Goal: Information Seeking & Learning: Find specific fact

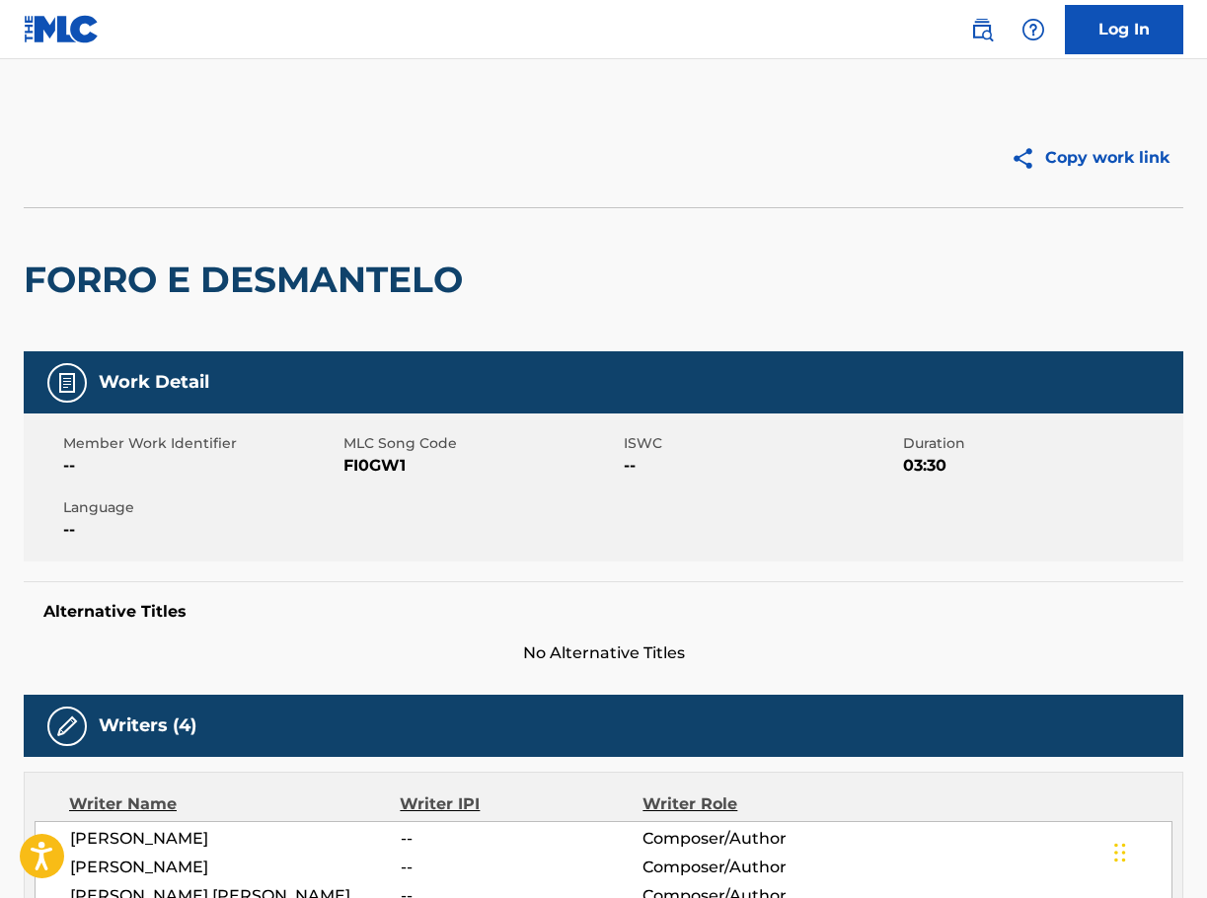
click at [982, 28] on img at bounding box center [982, 30] width 24 height 24
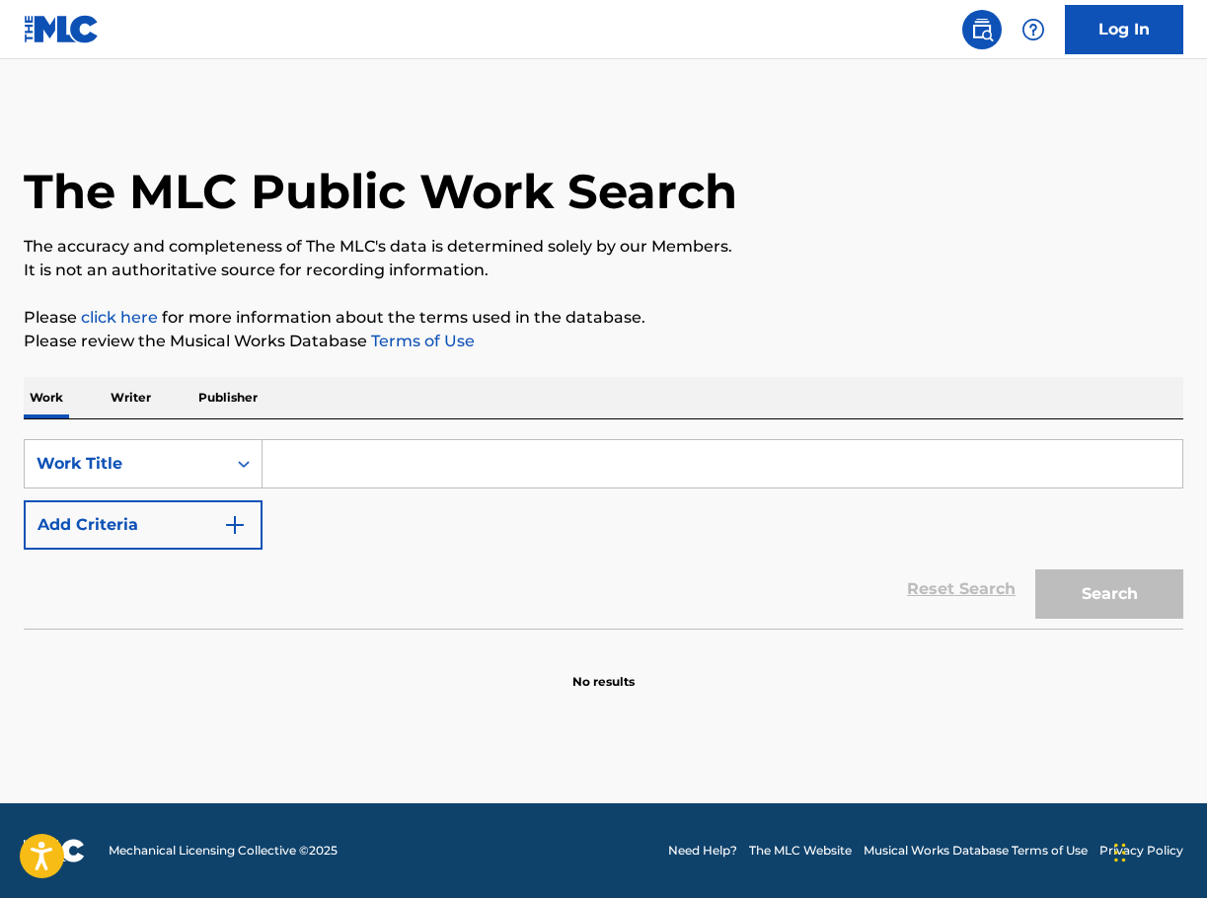
click at [386, 441] on input "Search Form" at bounding box center [723, 463] width 920 height 47
paste input "[PERSON_NAME]"
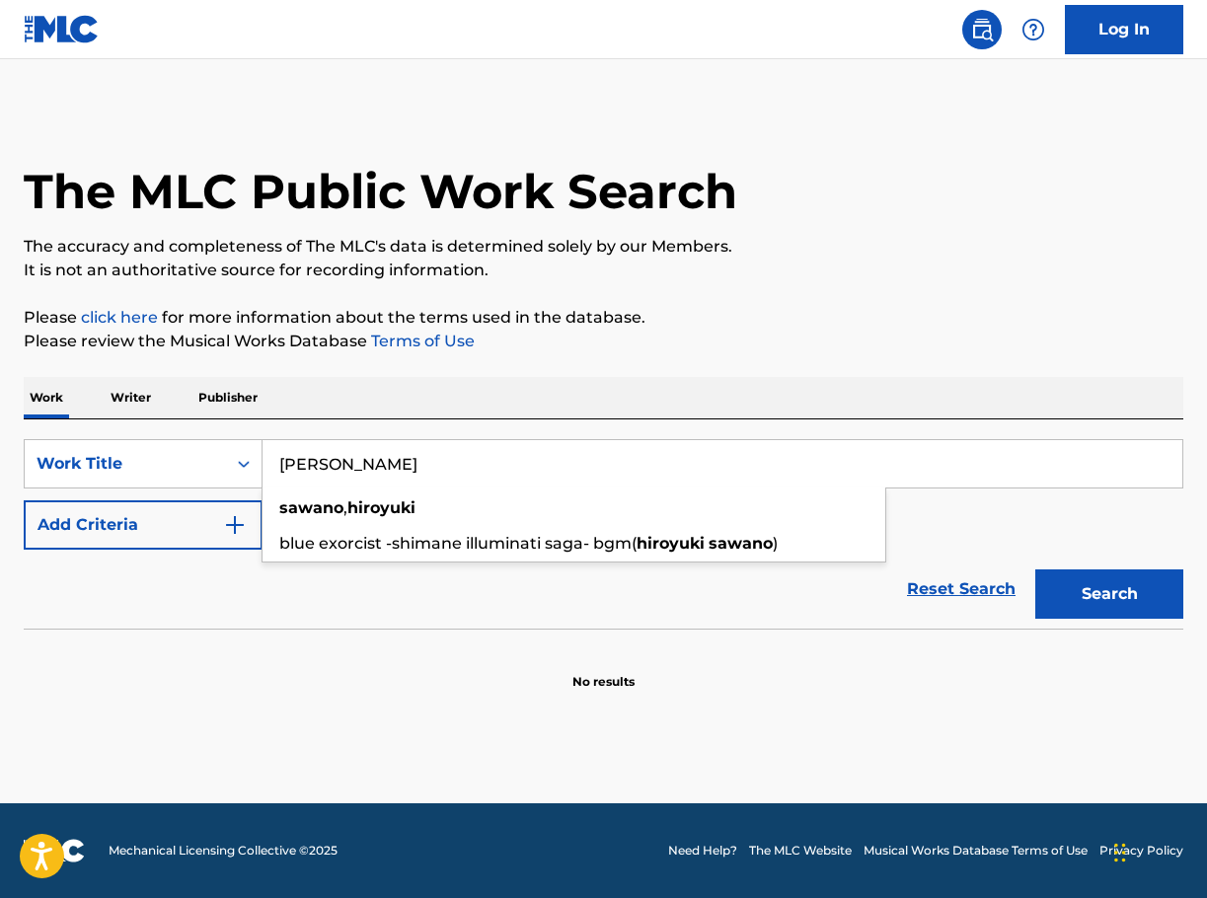
type input "[PERSON_NAME]"
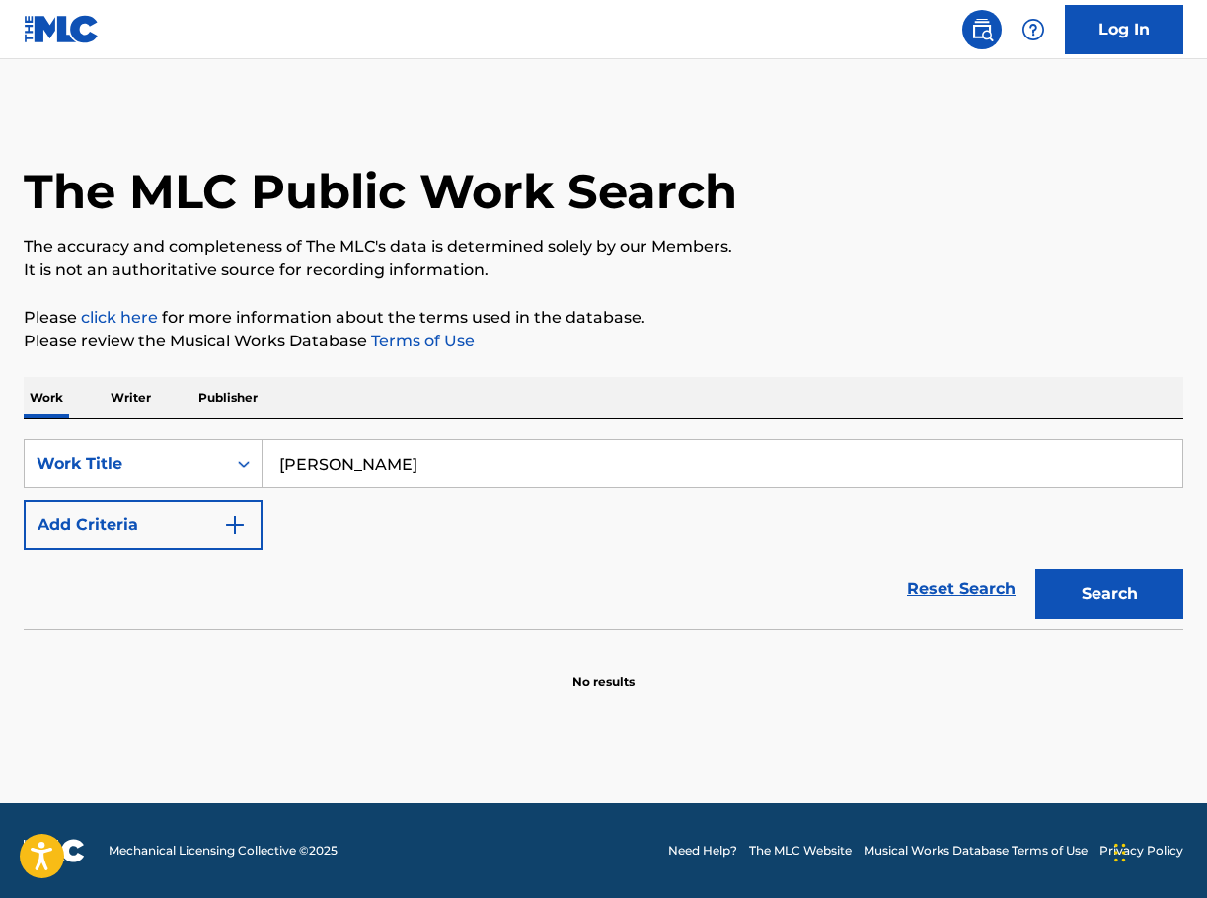
click at [205, 530] on button "Add Criteria" at bounding box center [143, 524] width 239 height 49
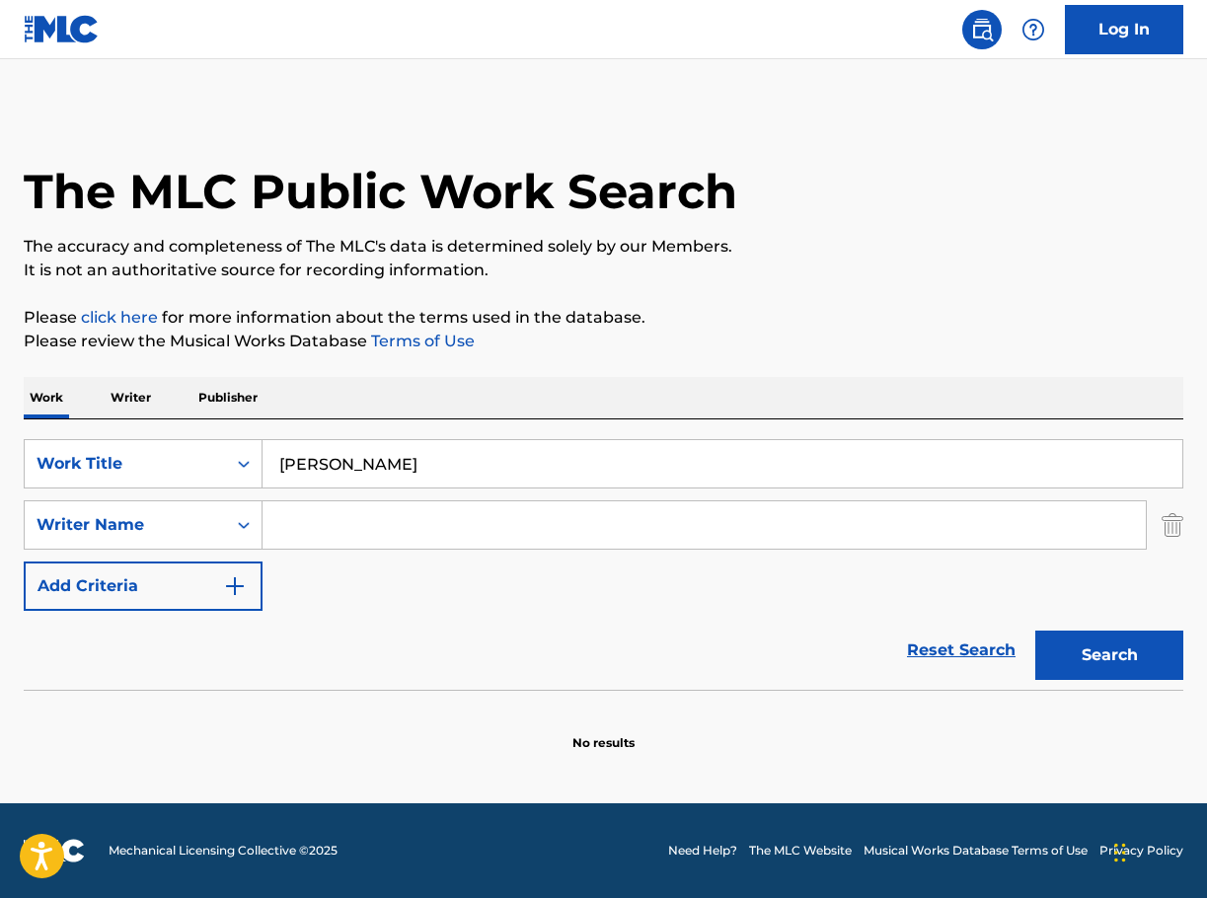
click at [300, 536] on input "Search Form" at bounding box center [704, 524] width 883 height 47
paste input "Horoyuki"
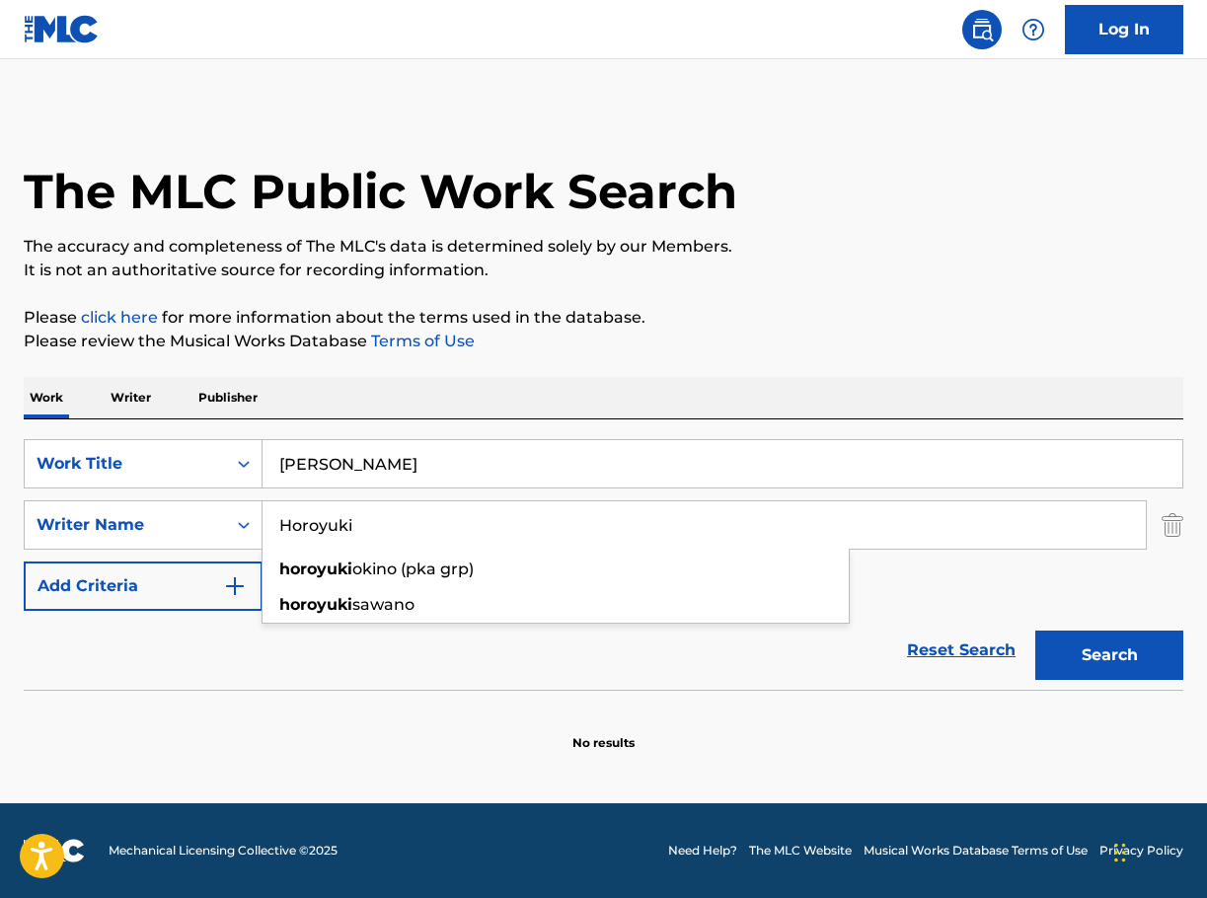
type input "Horoyuki"
click at [1125, 640] on button "Search" at bounding box center [1109, 655] width 148 height 49
drag, startPoint x: 306, startPoint y: 533, endPoint x: 278, endPoint y: 536, distance: 27.8
click at [278, 536] on input "Horoyuki" at bounding box center [704, 524] width 883 height 47
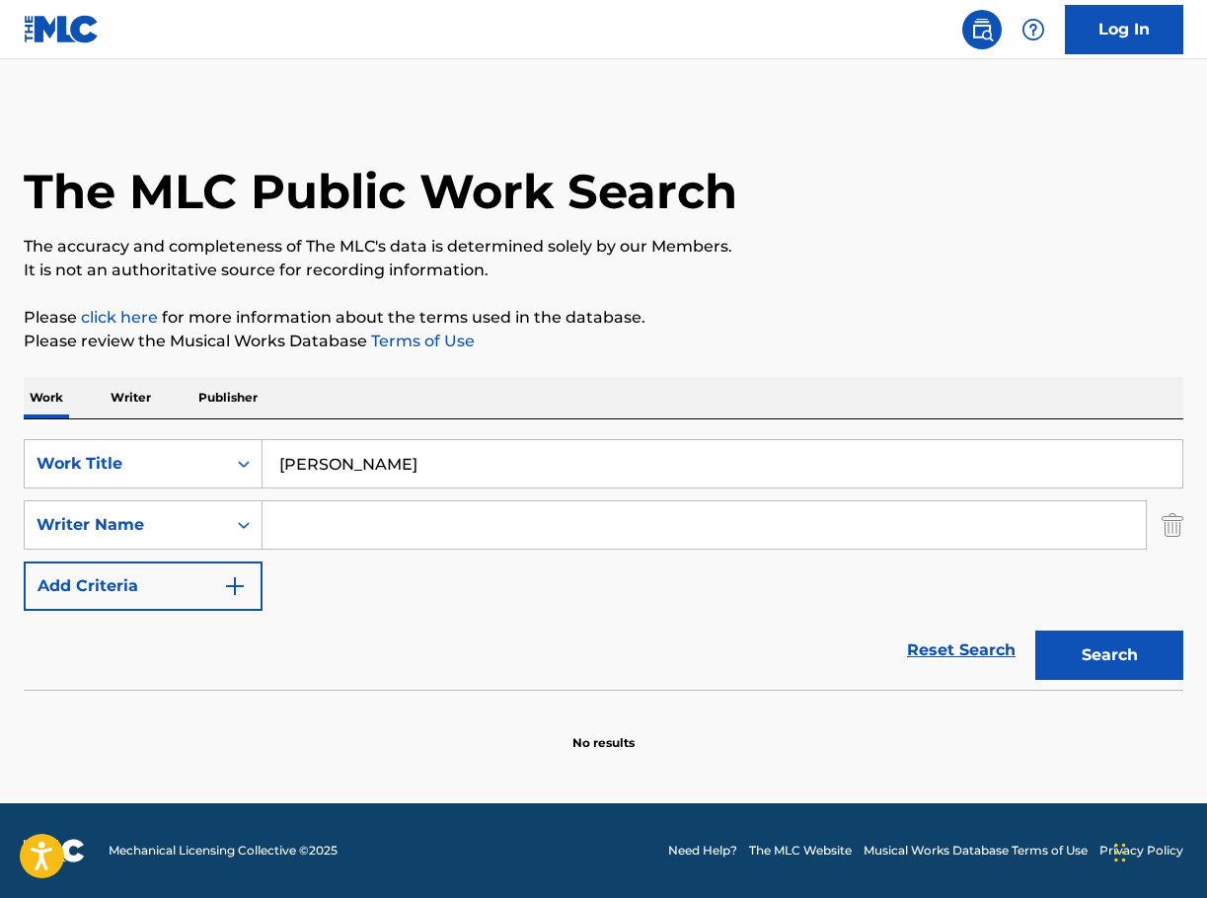
paste input "[PERSON_NAME]"
type input "[PERSON_NAME]"
click at [1045, 644] on button "Search" at bounding box center [1109, 655] width 148 height 49
drag, startPoint x: 442, startPoint y: 477, endPoint x: 271, endPoint y: 501, distance: 172.5
click at [273, 501] on div "SearchWithCriteria13624c34-2752-4f5d-af51-b4909e21290e Work Title [PERSON_NAME]…" at bounding box center [604, 525] width 1160 height 172
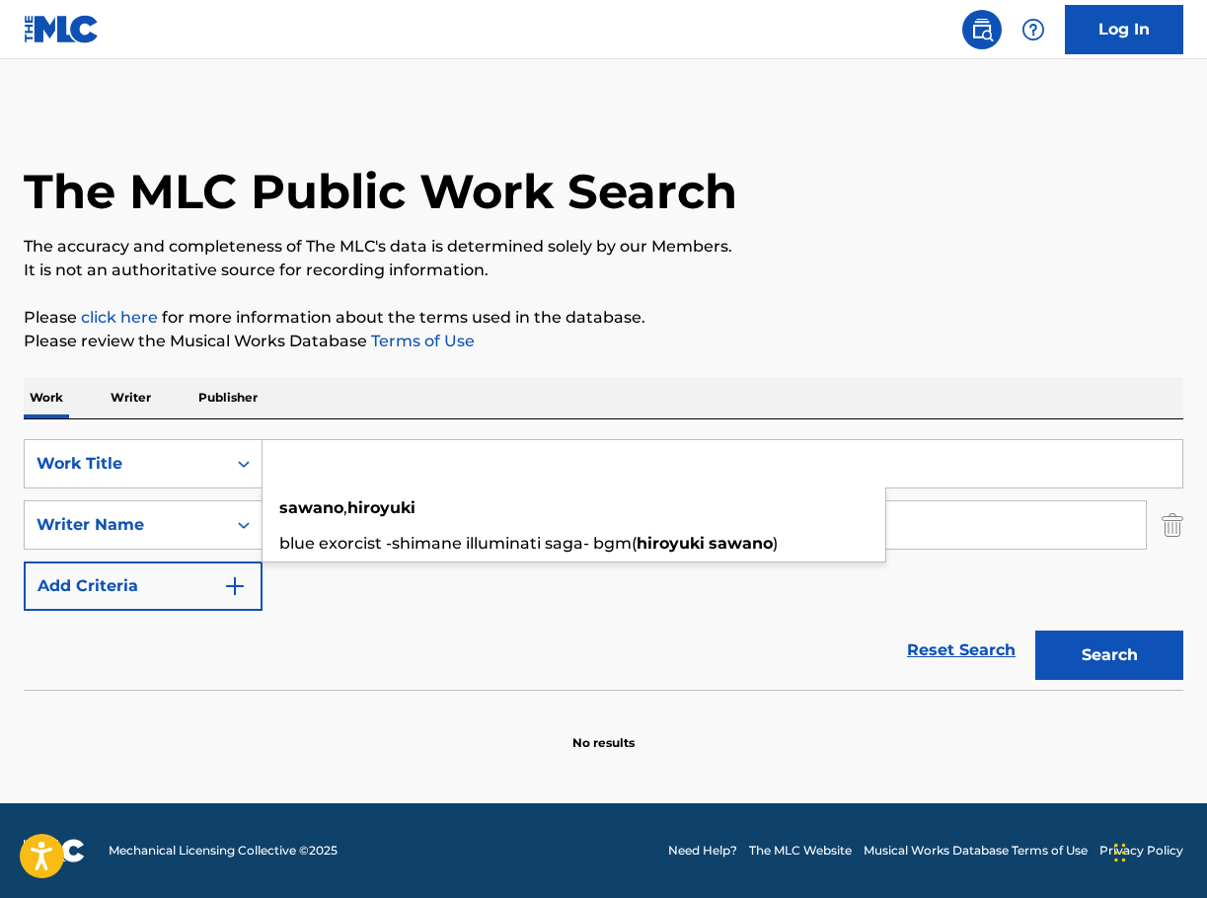
paste input "Blumenkranz"
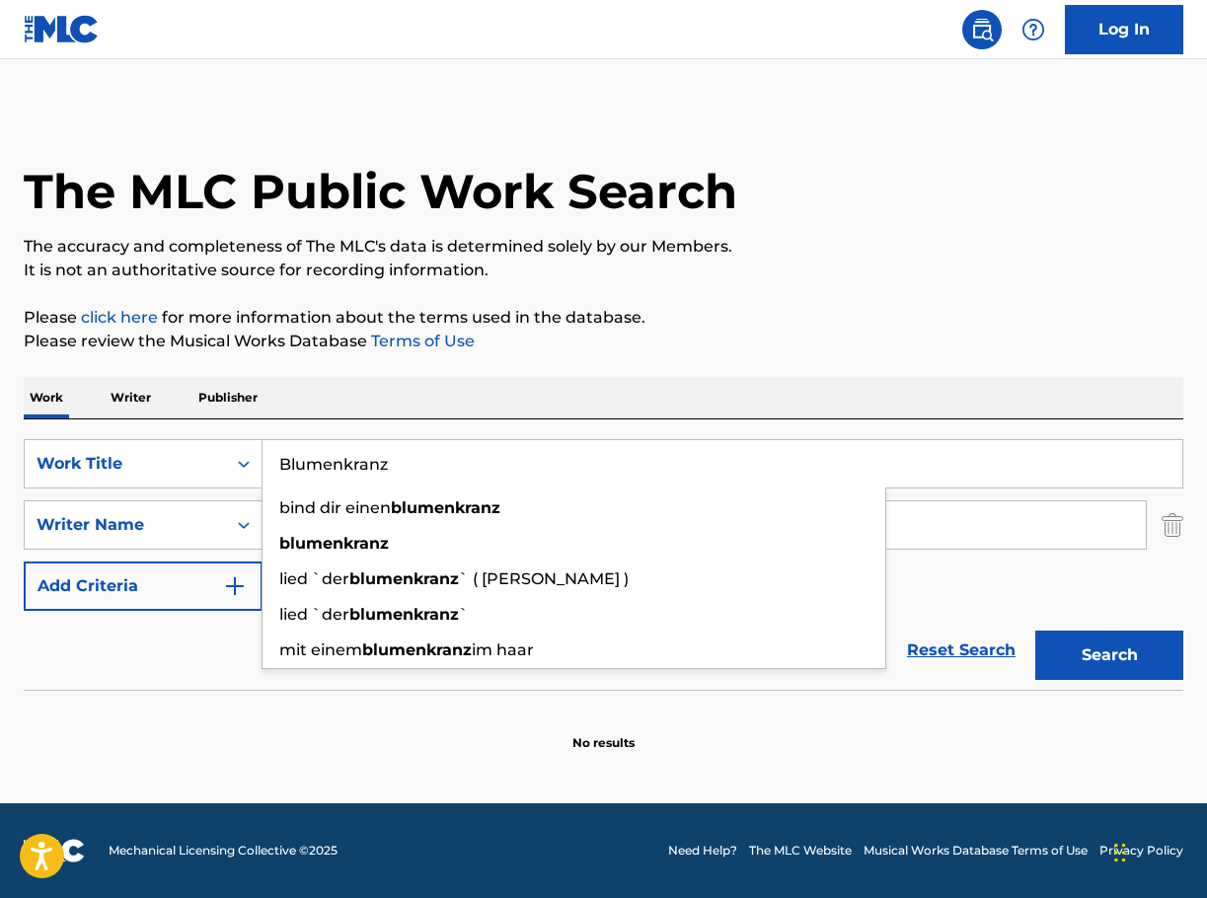
type input "Blumenkranz"
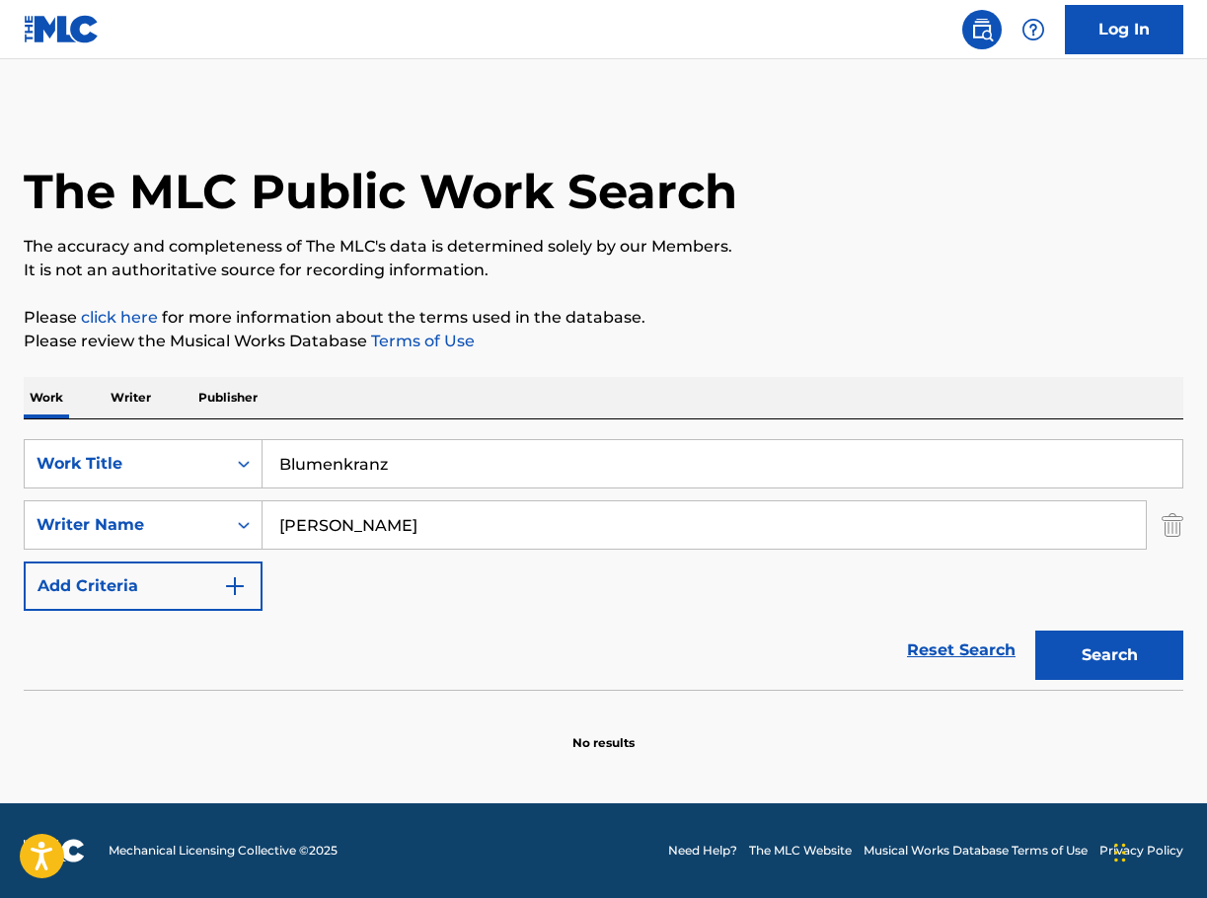
click at [1129, 660] on button "Search" at bounding box center [1109, 655] width 148 height 49
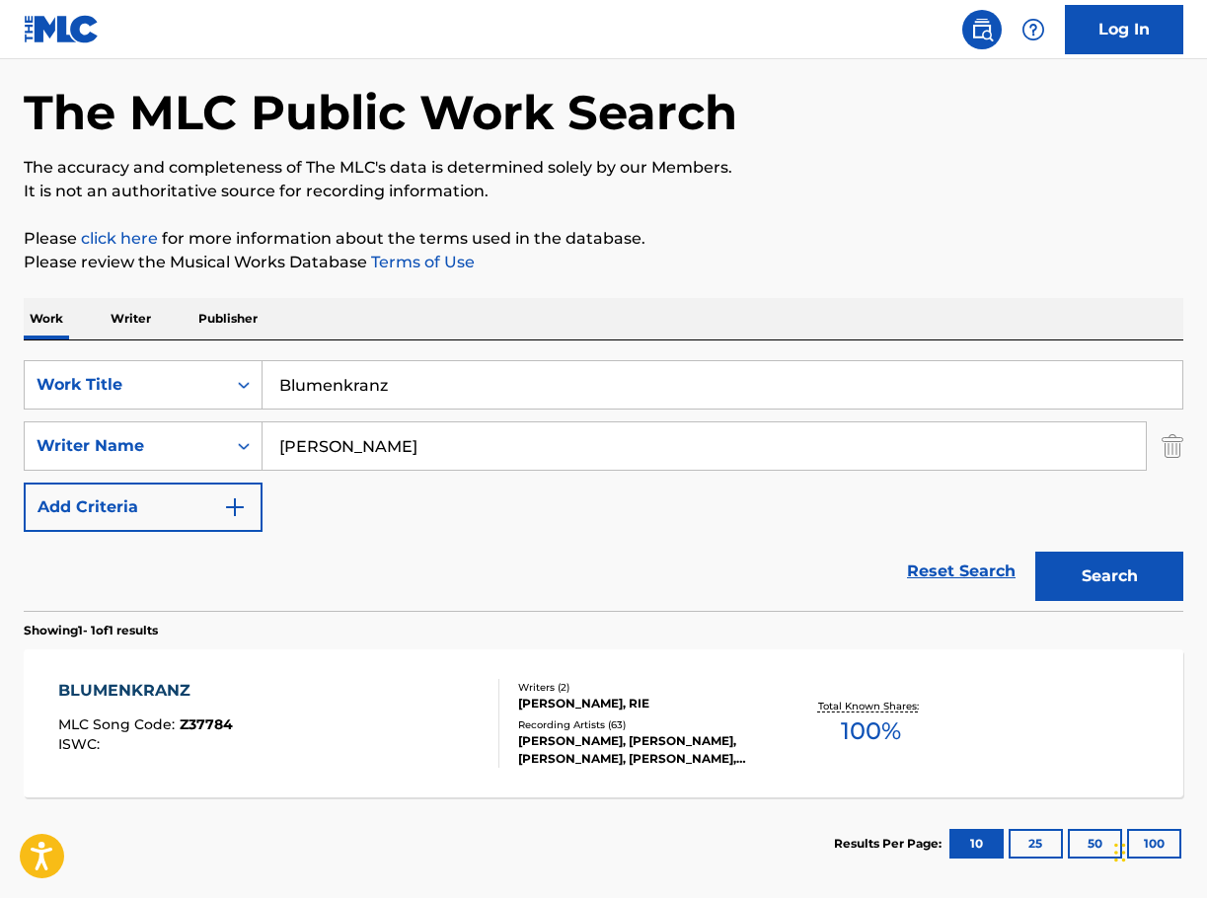
scroll to position [176, 0]
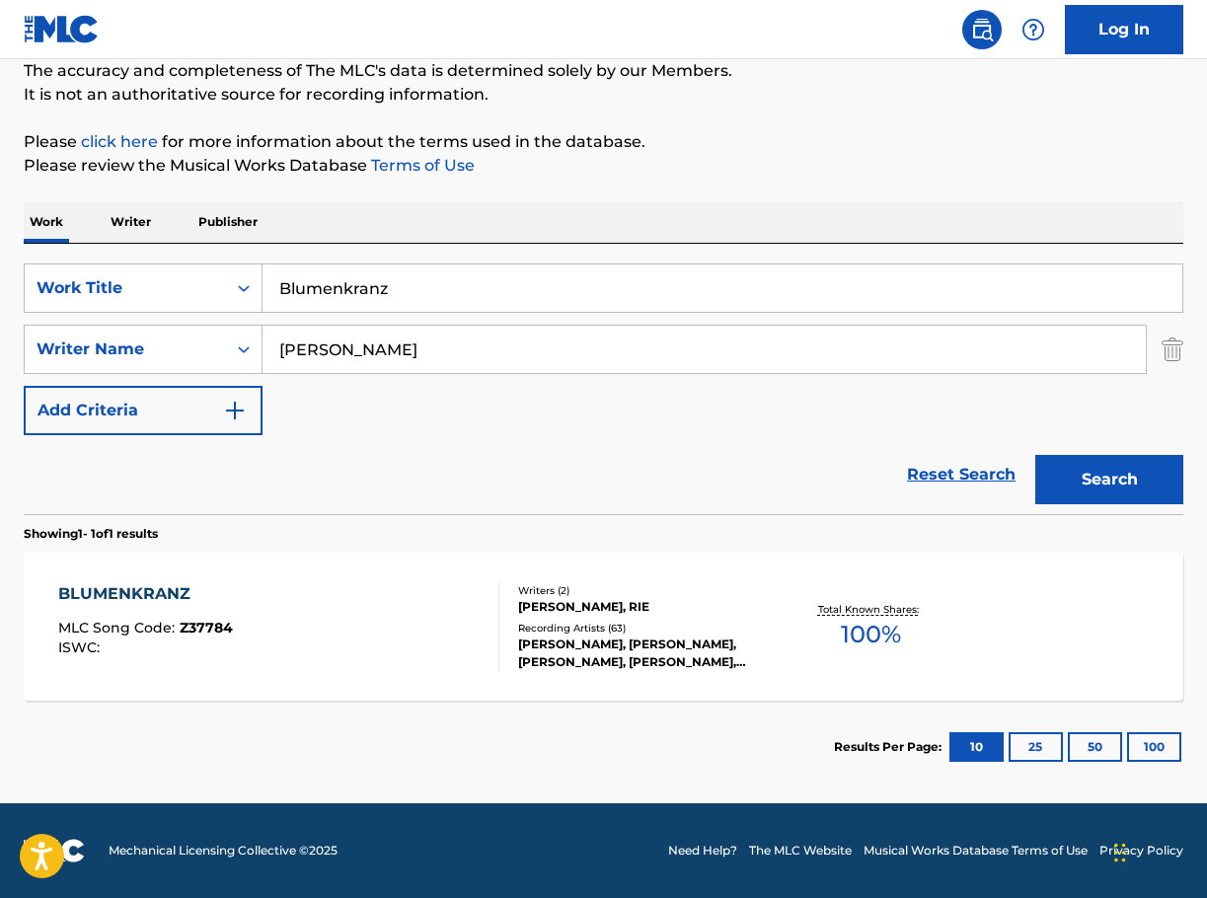
click at [704, 619] on div "Writers ( 2 ) [PERSON_NAME], RIE Recording Artists ( 63 ) [PERSON_NAME], [PERSO…" at bounding box center [636, 627] width 275 height 88
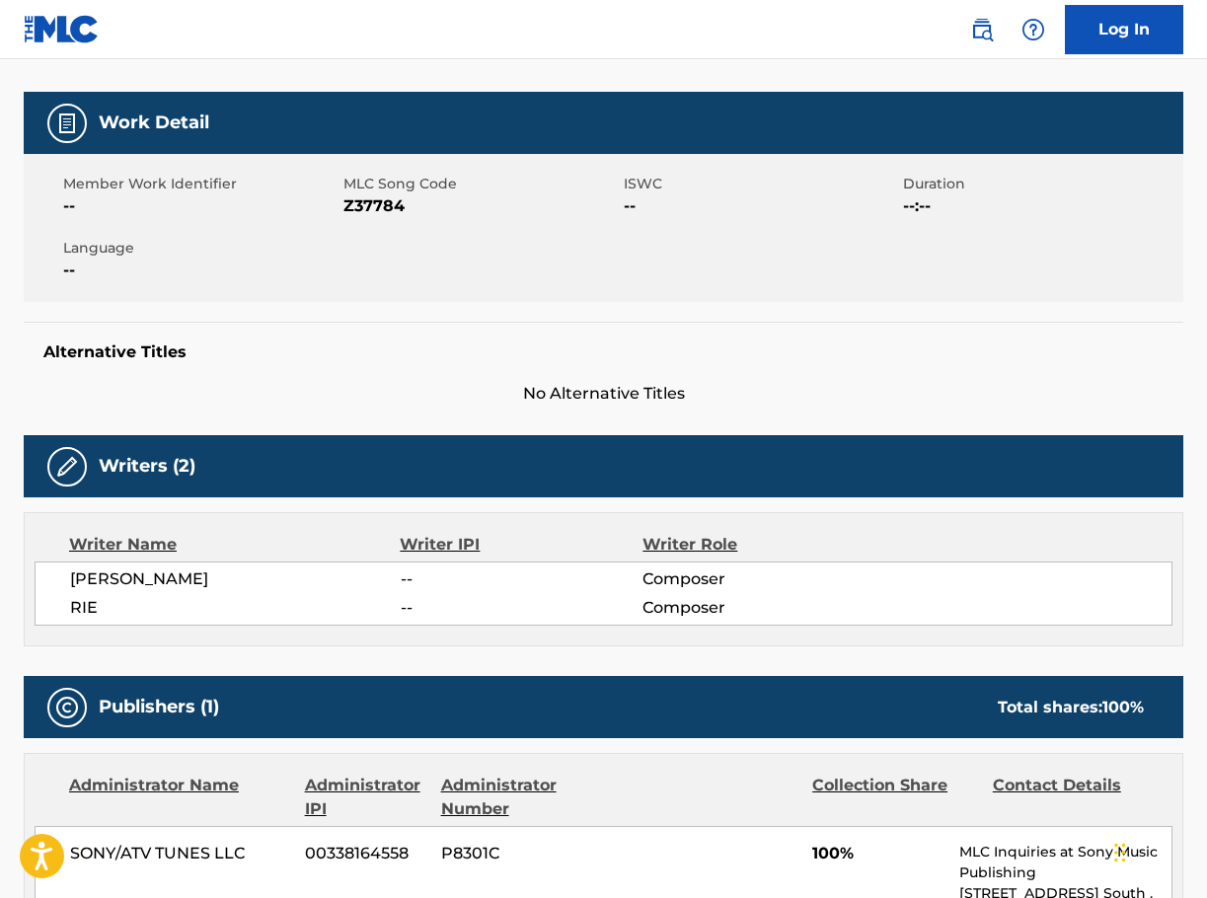
scroll to position [99, 0]
